Goal: Task Accomplishment & Management: Use online tool/utility

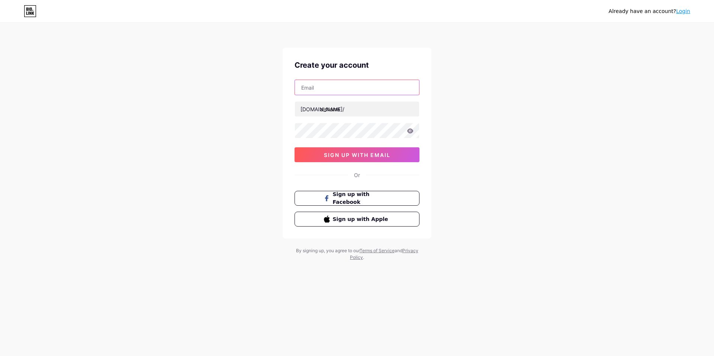
click at [353, 85] on input "text" at bounding box center [357, 87] width 124 height 15
type input "[EMAIL_ADDRESS][DOMAIN_NAME]"
click at [483, 129] on div "Already have an account? Login Create your account [EMAIL_ADDRESS][DOMAIN_NAME]…" at bounding box center [357, 142] width 714 height 284
click at [411, 133] on icon at bounding box center [410, 130] width 6 height 5
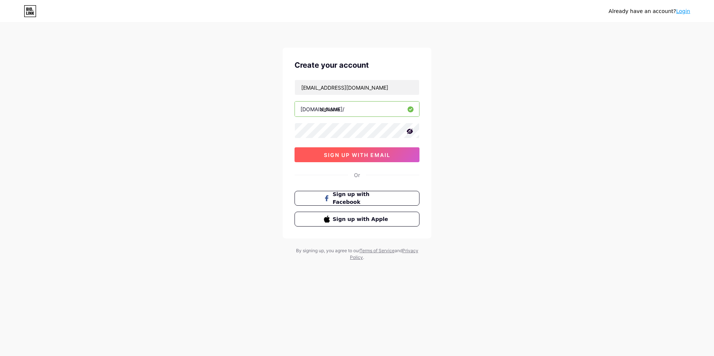
click at [406, 160] on button "sign up with email" at bounding box center [356, 154] width 125 height 15
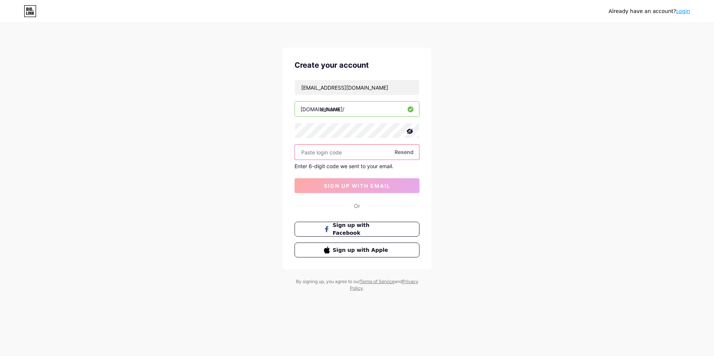
click at [352, 151] on input "text" at bounding box center [357, 152] width 124 height 15
click at [342, 149] on input "text" at bounding box center [357, 152] width 124 height 15
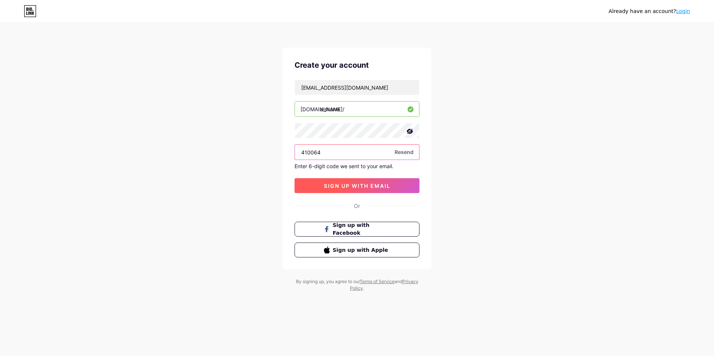
type input "410064"
click at [361, 183] on span "sign up with email" at bounding box center [357, 186] width 67 height 6
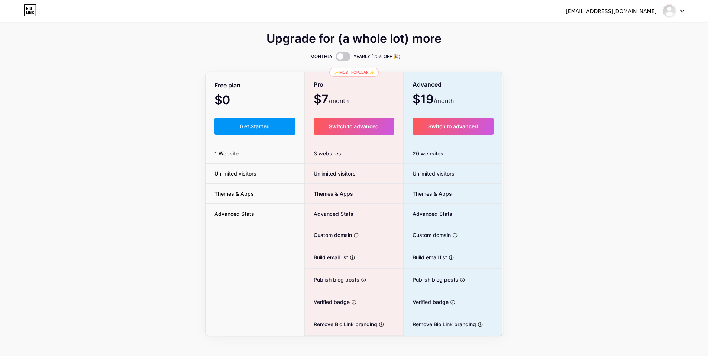
click at [160, 184] on div "Upgrade for (a whole lot) more MONTHLY YEARLY (20% OFF 🎉) Free plan $0 /month G…" at bounding box center [354, 184] width 708 height 301
click at [599, 129] on div "Upgrade for (a whole lot) more MONTHLY YEARLY (20% OFF 🎉) Free plan $0 /month G…" at bounding box center [354, 184] width 708 height 301
click at [257, 132] on button "Get Started" at bounding box center [255, 126] width 81 height 17
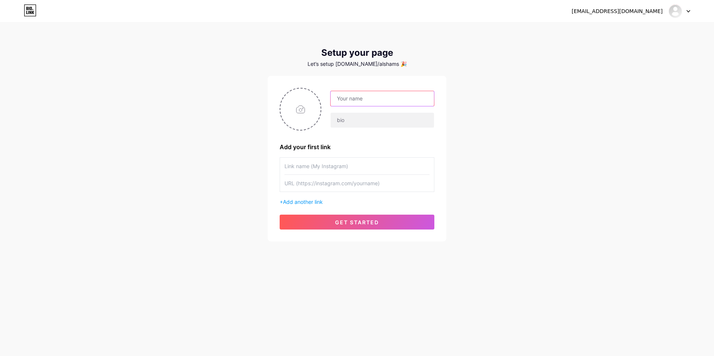
click at [373, 103] on input "text" at bounding box center [382, 98] width 103 height 15
type input "Al Shams Textiles"
click at [401, 117] on input "text" at bounding box center [382, 120] width 103 height 15
click at [311, 121] on input "file" at bounding box center [300, 108] width 40 height 41
type input "C:\fakepath\82945952_1024579257920231_7173817508674142208_n.jpg"
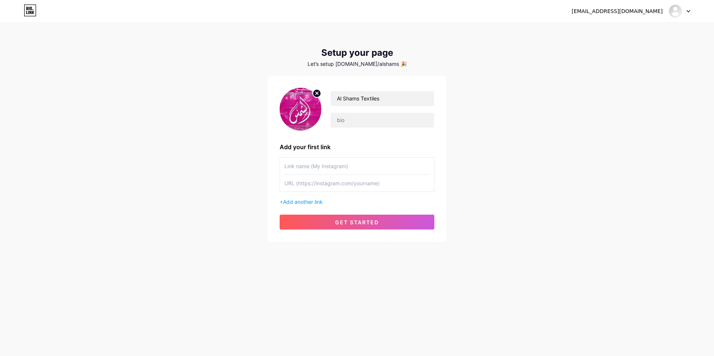
click at [416, 145] on div "Add your first link" at bounding box center [357, 146] width 155 height 9
click at [383, 163] on input "text" at bounding box center [356, 166] width 145 height 17
type input "Instagram"
drag, startPoint x: 366, startPoint y: 66, endPoint x: 388, endPoint y: 66, distance: 21.9
click at [388, 66] on div "Let’s setup [DOMAIN_NAME]/alshams 🎉" at bounding box center [357, 64] width 178 height 6
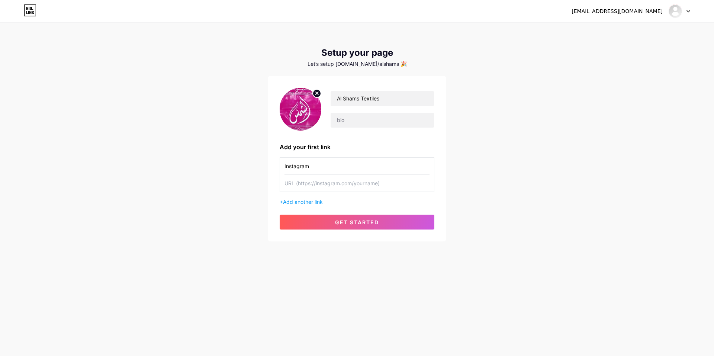
click at [454, 75] on div "[EMAIL_ADDRESS][DOMAIN_NAME] Dashboard Logout Setup your page Let’s setup [DOMA…" at bounding box center [357, 132] width 714 height 265
click at [335, 176] on input "text" at bounding box center [356, 183] width 145 height 17
paste input "[URL][DOMAIN_NAME]"
type input "[URL][DOMAIN_NAME]"
click at [468, 177] on div "[EMAIL_ADDRESS][DOMAIN_NAME] Dashboard Logout Setup your page Let’s setup [DOMA…" at bounding box center [357, 132] width 714 height 265
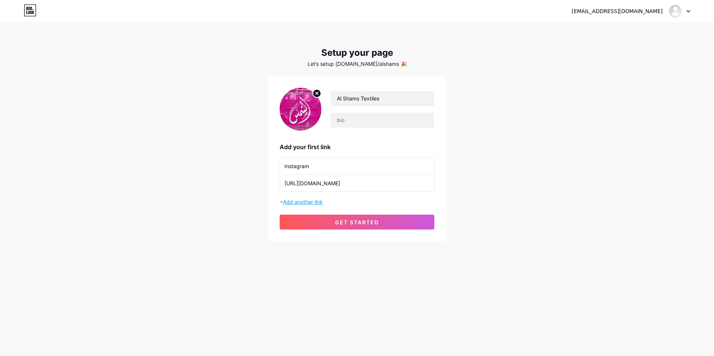
click at [313, 202] on span "Add another link" at bounding box center [303, 202] width 40 height 6
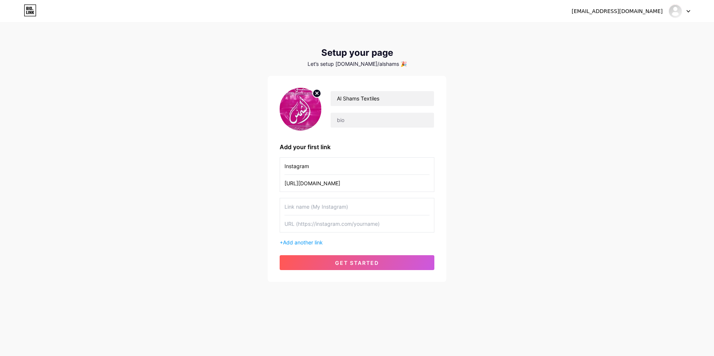
click at [325, 211] on input "text" at bounding box center [356, 206] width 145 height 17
type input "Whatsapp Message"
click at [347, 224] on input "text" at bounding box center [356, 223] width 145 height 17
paste input "[URL][DOMAIN_NAME]"
type input "[URL][DOMAIN_NAME]"
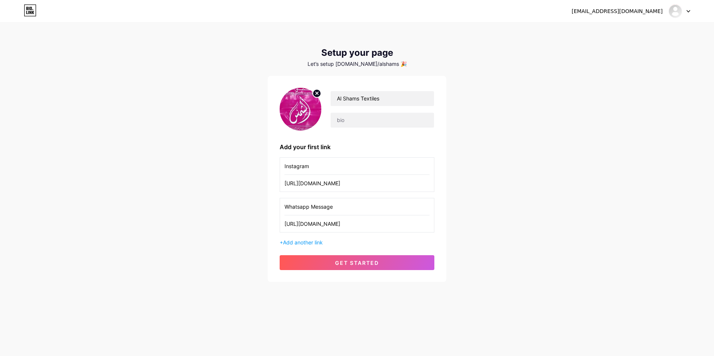
click at [466, 225] on div "[EMAIL_ADDRESS][DOMAIN_NAME] Dashboard Logout Setup your page Let’s setup [DOMA…" at bounding box center [357, 153] width 714 height 306
click at [315, 240] on span "Add another link" at bounding box center [303, 242] width 40 height 6
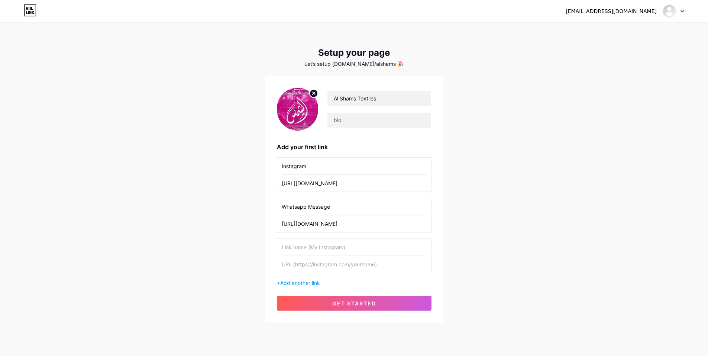
click at [348, 247] on input "text" at bounding box center [354, 247] width 145 height 17
type input "Google Reviews"
click at [354, 266] on input "text" at bounding box center [354, 264] width 145 height 17
paste input "[URL][DOMAIN_NAME][DATE]"
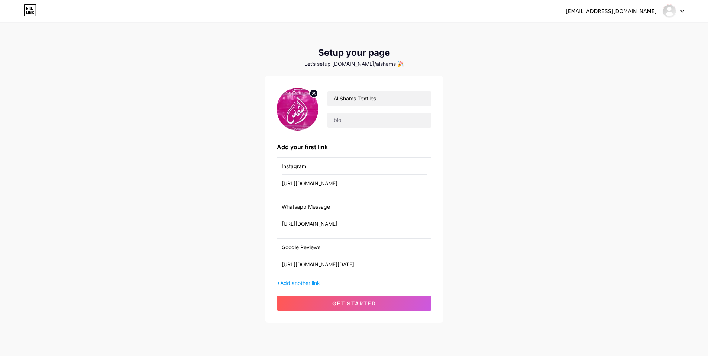
type input "[URL][DOMAIN_NAME][DATE]"
click at [471, 260] on div "[EMAIL_ADDRESS][DOMAIN_NAME] Dashboard Logout Setup your page Let’s setup [DOMA…" at bounding box center [354, 173] width 708 height 346
click at [397, 297] on button "get started" at bounding box center [354, 303] width 155 height 15
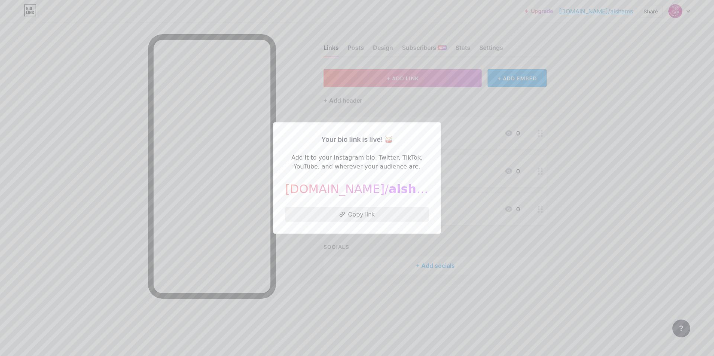
click at [375, 219] on button "Copy link" at bounding box center [357, 214] width 144 height 15
click at [647, 180] on div at bounding box center [357, 178] width 714 height 356
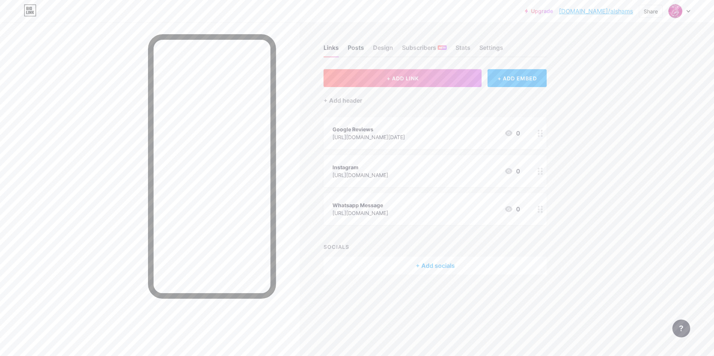
click at [354, 48] on div "Posts" at bounding box center [356, 49] width 16 height 13
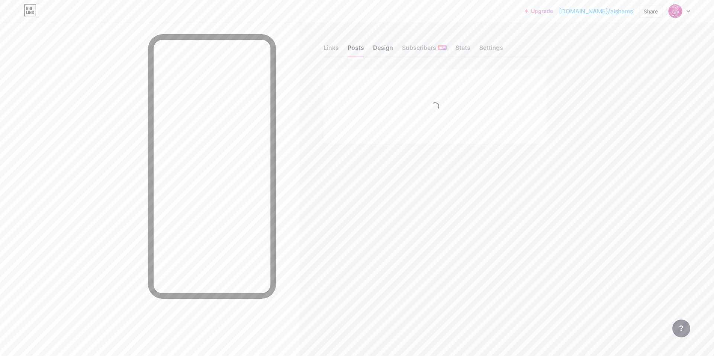
click at [378, 47] on div "Design" at bounding box center [383, 49] width 20 height 13
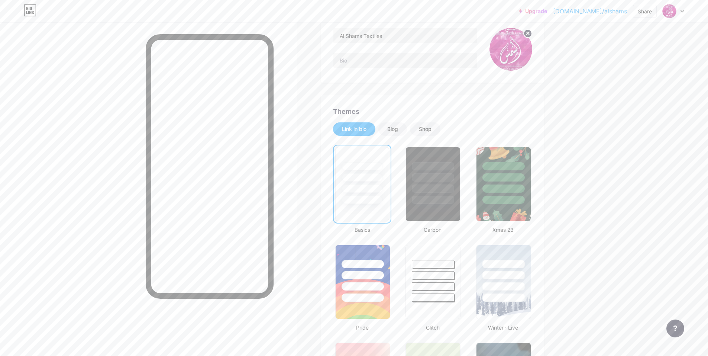
scroll to position [74, 0]
click at [424, 131] on div "Shop" at bounding box center [425, 129] width 13 height 7
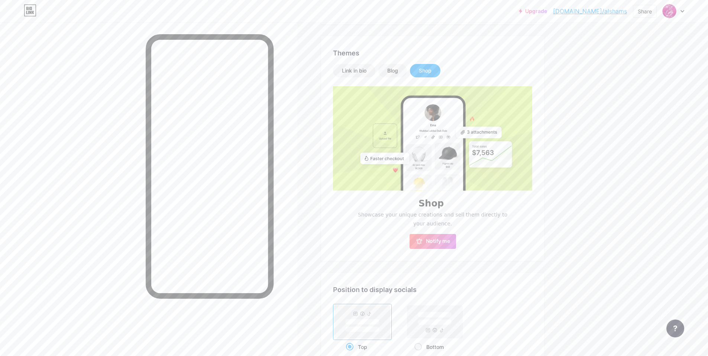
scroll to position [112, 0]
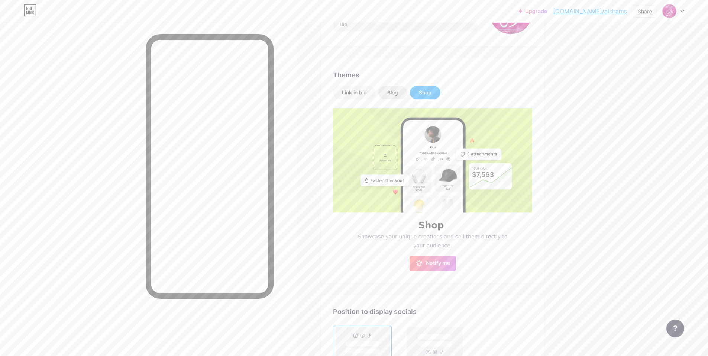
click at [404, 92] on div "Blog" at bounding box center [393, 92] width 29 height 13
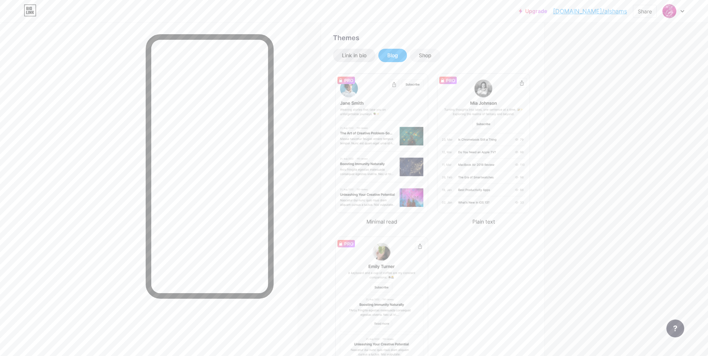
click at [366, 61] on div "Link in bio" at bounding box center [354, 55] width 42 height 13
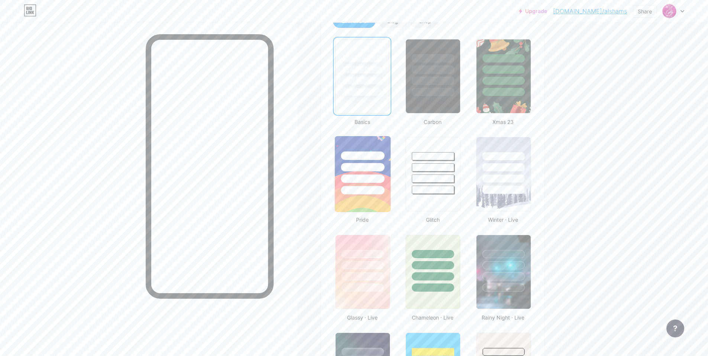
scroll to position [186, 0]
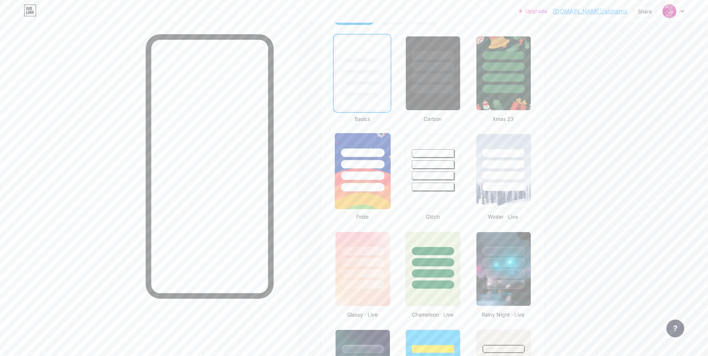
click at [384, 171] on div at bounding box center [363, 175] width 44 height 9
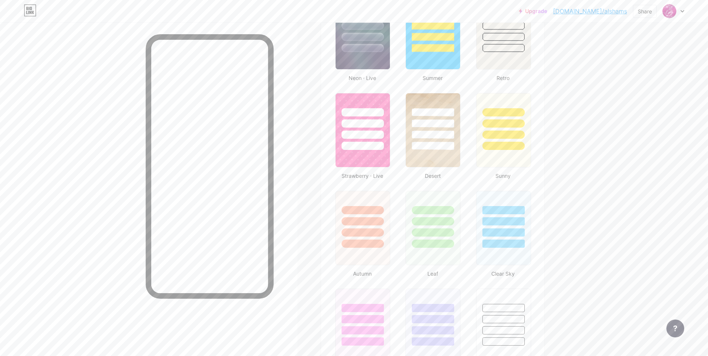
scroll to position [521, 0]
click at [441, 154] on img at bounding box center [433, 130] width 56 height 76
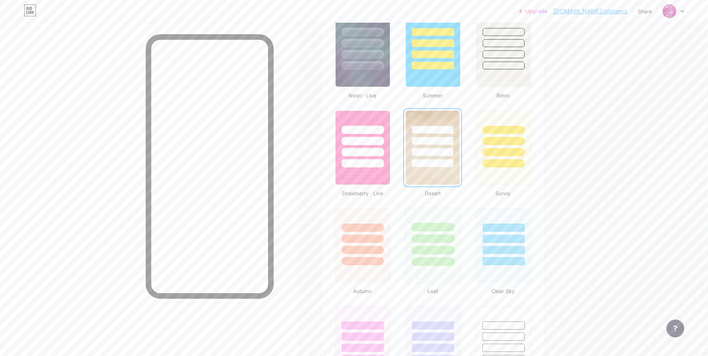
scroll to position [558, 0]
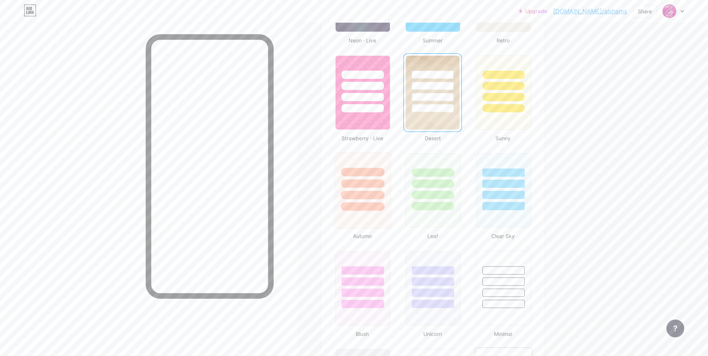
click at [380, 210] on div at bounding box center [363, 206] width 44 height 9
click at [368, 121] on img at bounding box center [363, 93] width 56 height 76
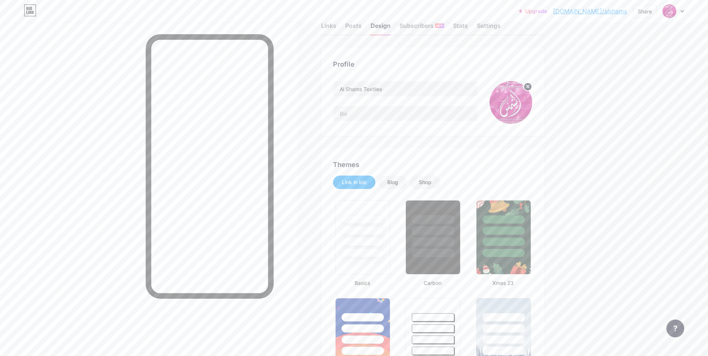
scroll to position [0, 0]
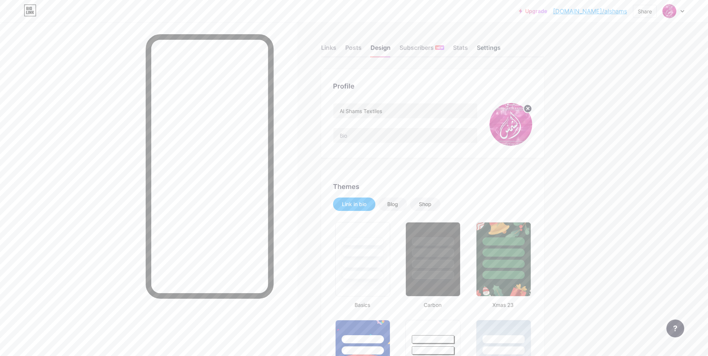
click at [487, 47] on div "Settings" at bounding box center [489, 49] width 24 height 13
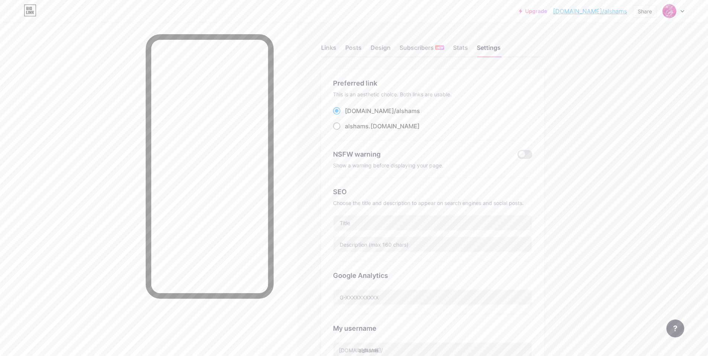
click at [381, 124] on div "alshams .[DOMAIN_NAME]" at bounding box center [382, 126] width 75 height 9
click at [350, 131] on input "alshams .[DOMAIN_NAME]" at bounding box center [347, 133] width 5 height 5
radio input "true"
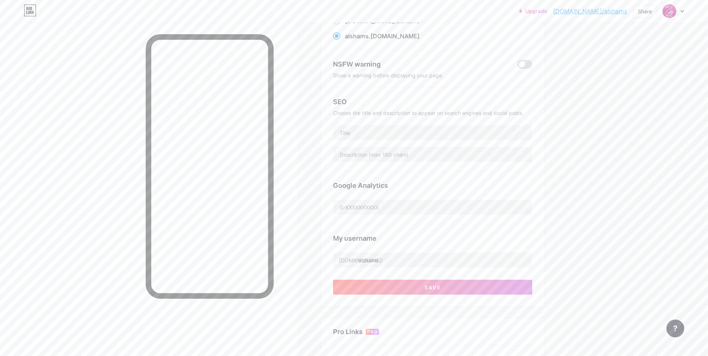
scroll to position [112, 0]
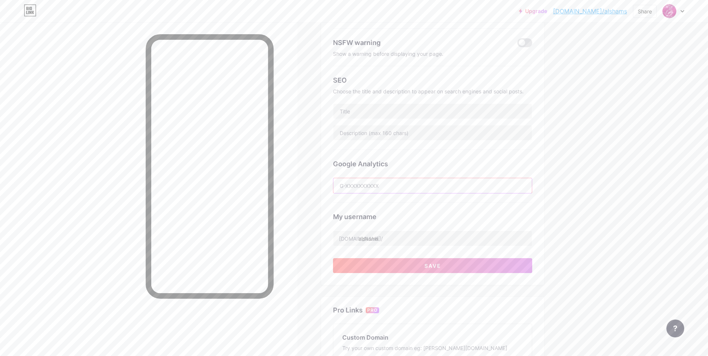
click at [448, 184] on input "text" at bounding box center [433, 185] width 199 height 15
click at [462, 163] on div "Google Analytics" at bounding box center [432, 164] width 199 height 10
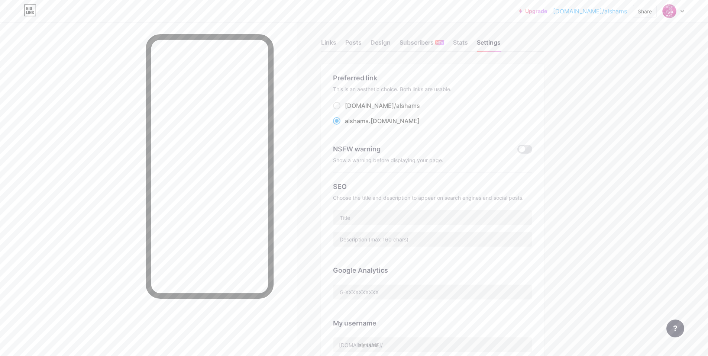
scroll to position [0, 0]
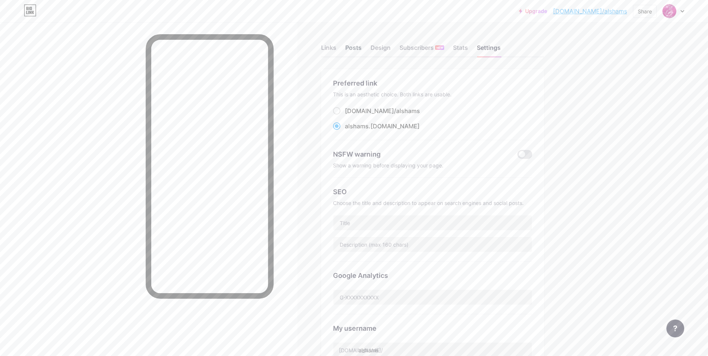
click at [362, 50] on div "Posts" at bounding box center [353, 49] width 16 height 13
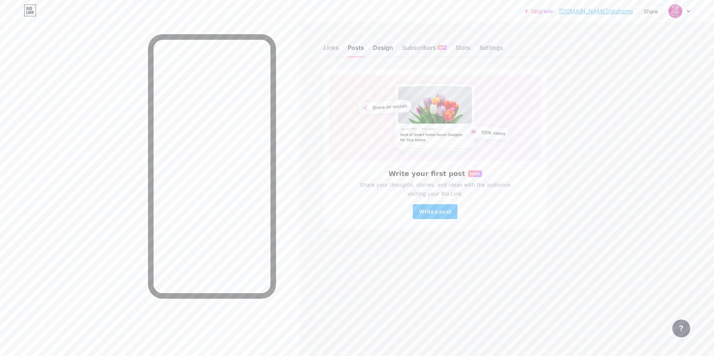
click at [384, 52] on div "Design" at bounding box center [383, 49] width 20 height 13
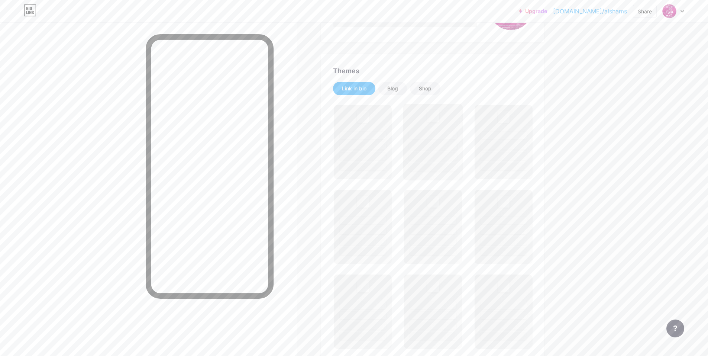
scroll to position [149, 0]
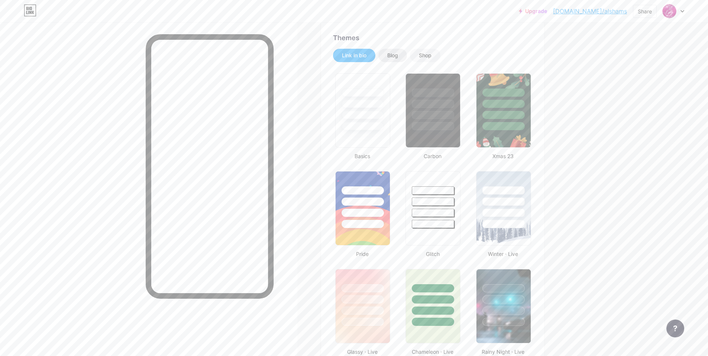
click at [402, 61] on div "Blog" at bounding box center [393, 55] width 29 height 13
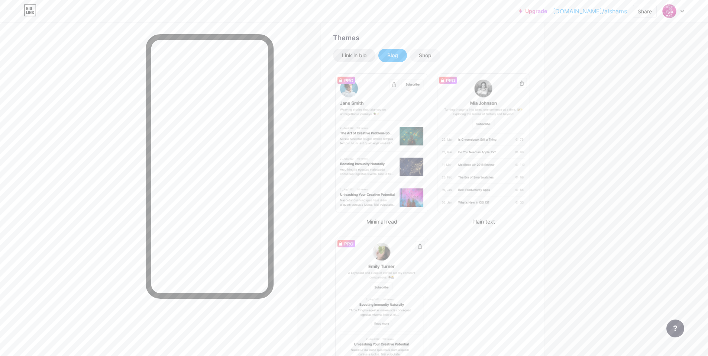
click at [359, 59] on div "Link in bio" at bounding box center [354, 55] width 42 height 13
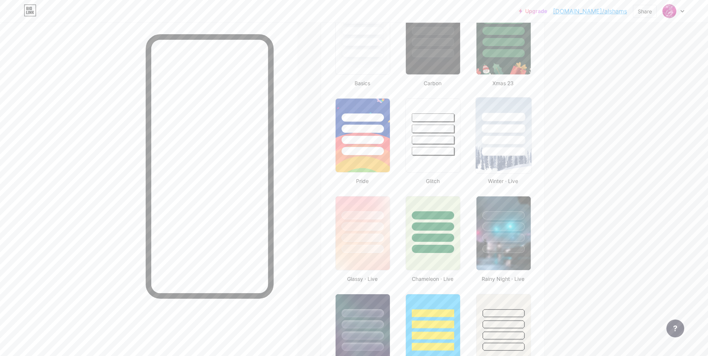
scroll to position [223, 0]
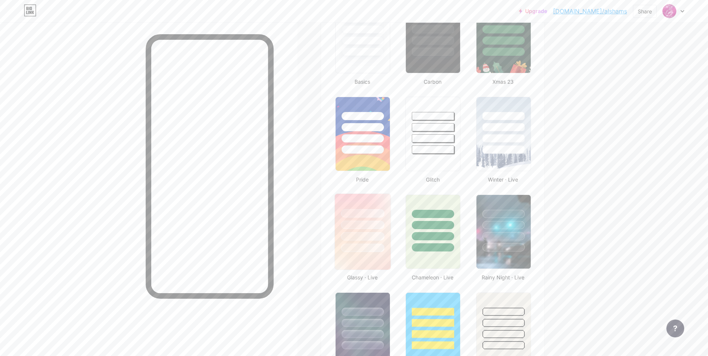
click at [378, 231] on div at bounding box center [363, 223] width 56 height 58
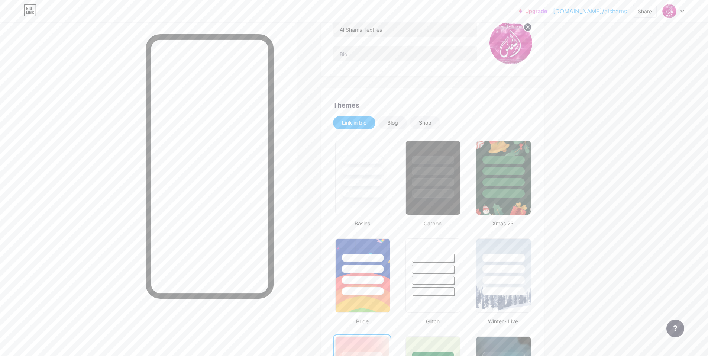
scroll to position [74, 0]
